Goal: Information Seeking & Learning: Learn about a topic

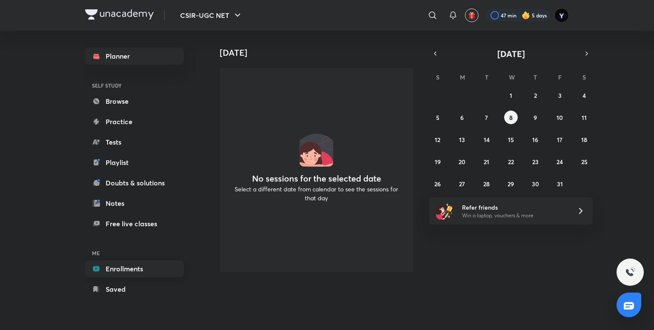
click at [118, 267] on link "Enrollments" at bounding box center [134, 268] width 99 height 17
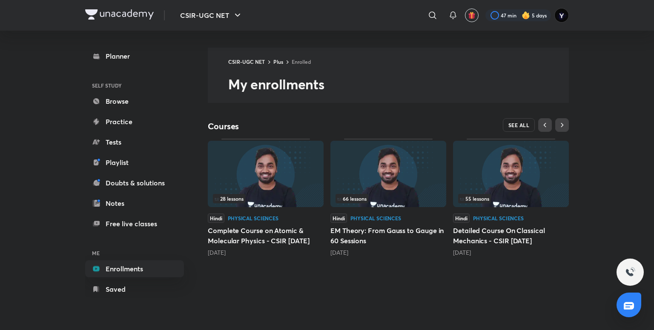
click at [507, 120] on button "SEE ALL" at bounding box center [519, 125] width 32 height 14
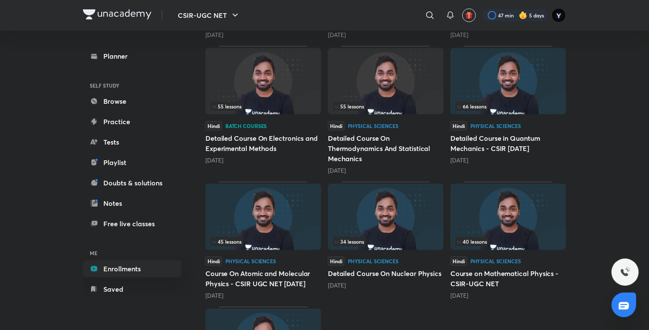
scroll to position [218, 0]
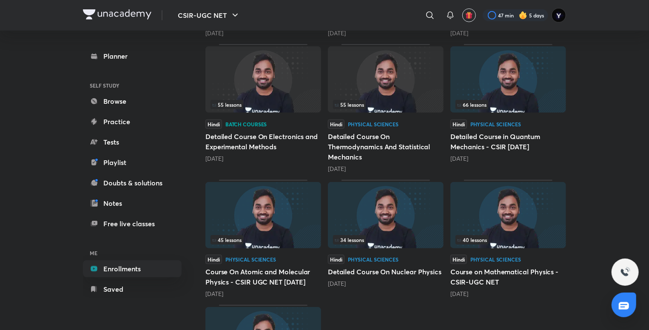
click at [263, 130] on div "Hindi Batch courses Detailed Course On Electronics and Experimental Methods [DA…" at bounding box center [264, 141] width 116 height 43
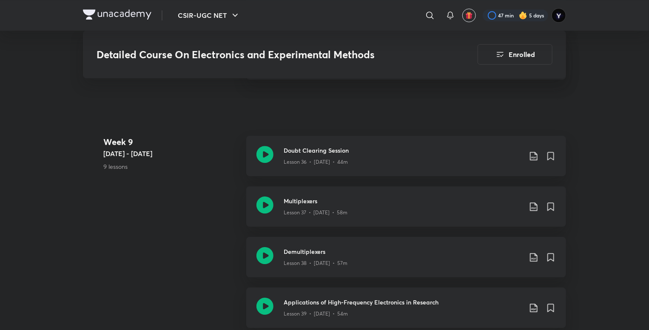
scroll to position [2873, 0]
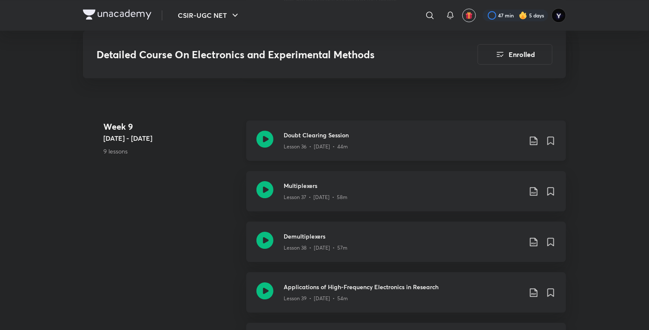
click at [369, 146] on div "Lesson 36 • [DATE] • 44m" at bounding box center [403, 145] width 238 height 11
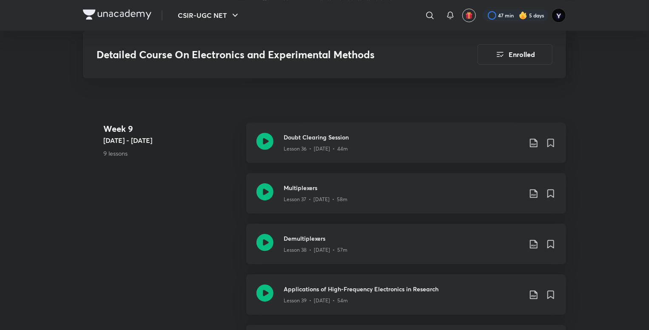
scroll to position [2870, 0]
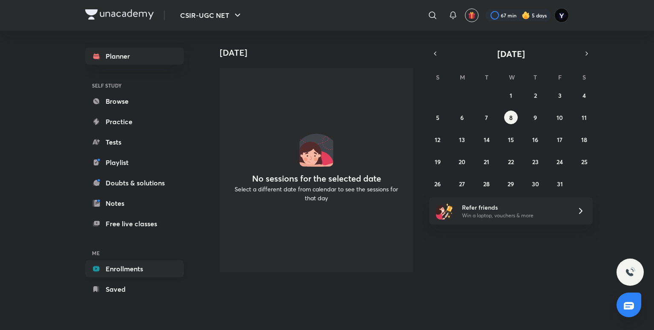
click at [129, 269] on link "Enrollments" at bounding box center [134, 268] width 99 height 17
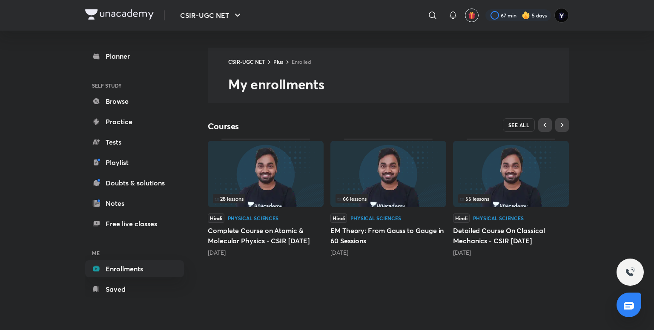
click at [512, 122] on span "SEE ALL" at bounding box center [518, 125] width 21 height 6
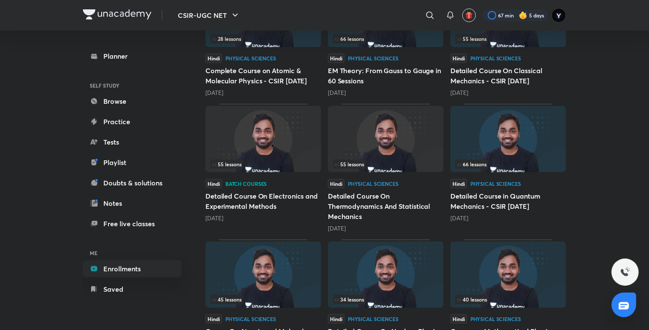
scroll to position [175, 0]
